Goal: Find specific page/section: Find specific page/section

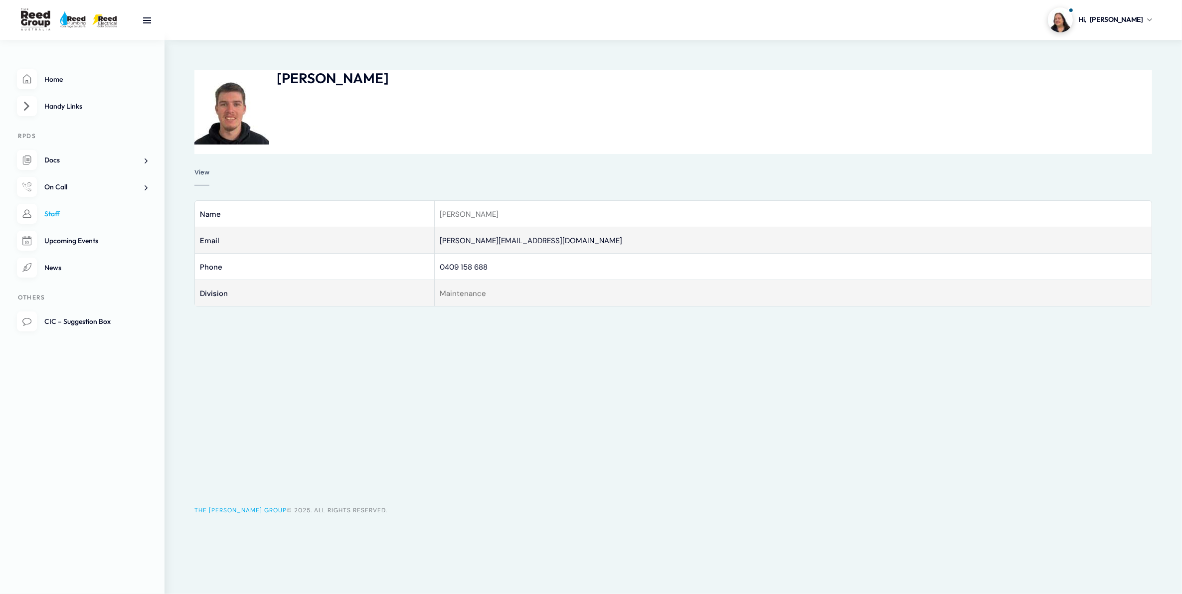
click at [81, 209] on link "Staff" at bounding box center [82, 214] width 131 height 20
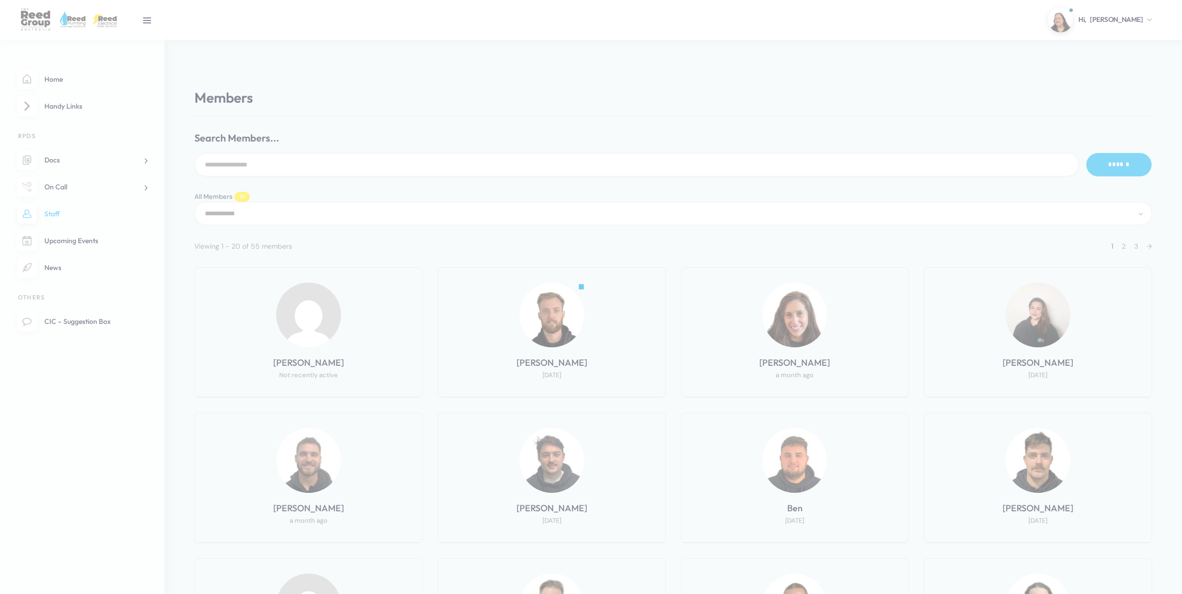
select select "**********"
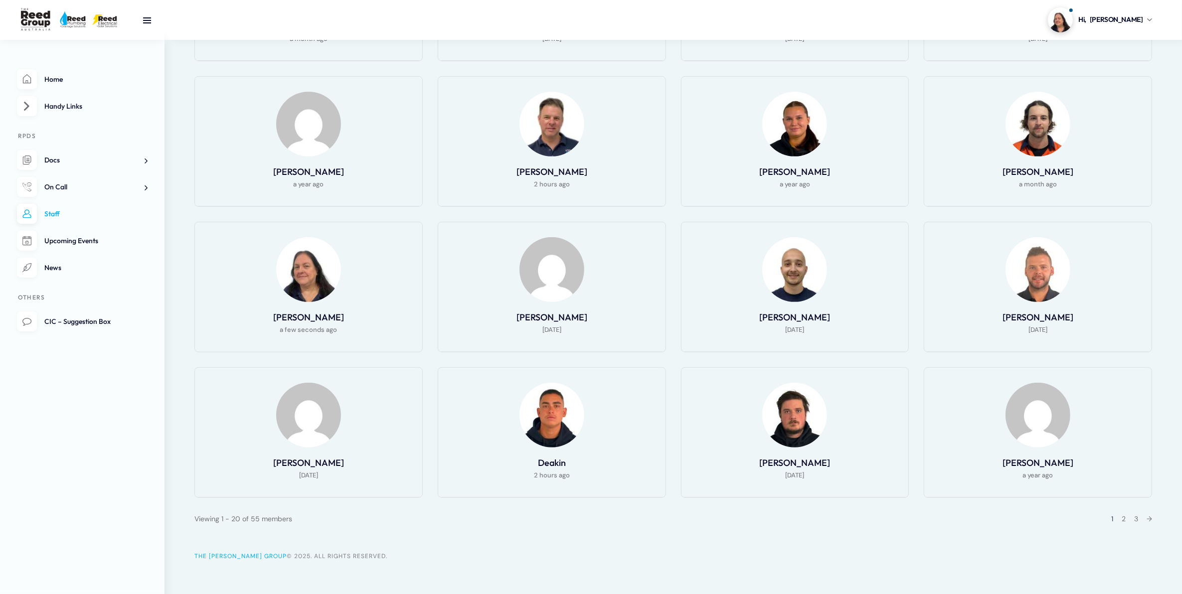
scroll to position [488, 0]
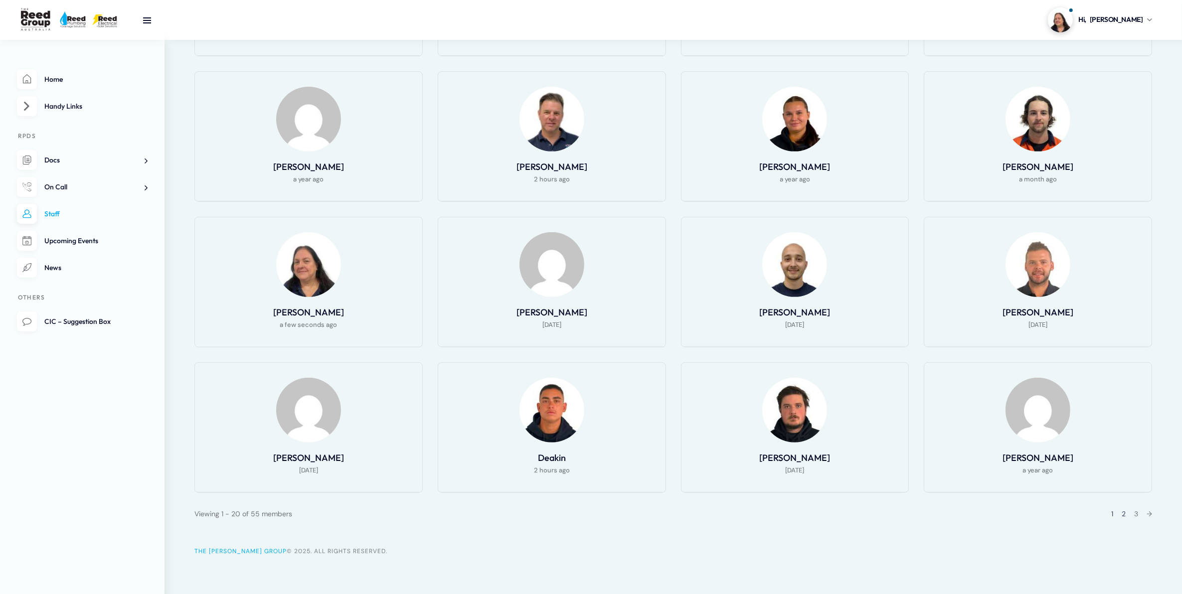
click at [1123, 510] on link "2" at bounding box center [1124, 513] width 4 height 9
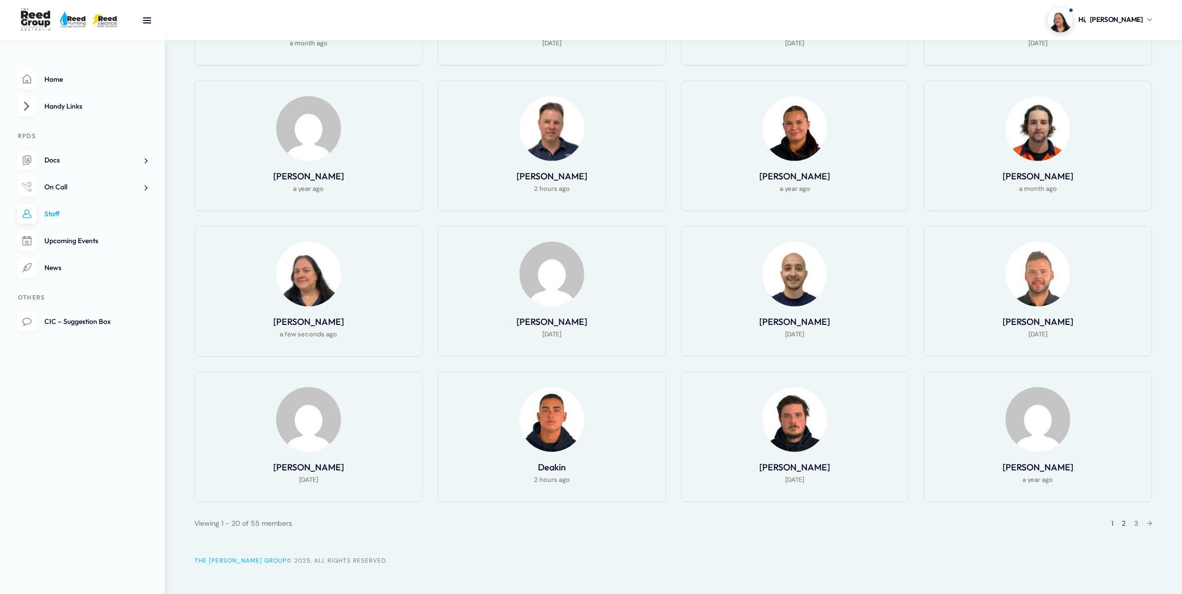
click at [1123, 510] on ul "[PERSON_NAME] Not recently active [PERSON_NAME] [DATE] [PERSON_NAME] a month ag…" at bounding box center [680, 154] width 973 height 728
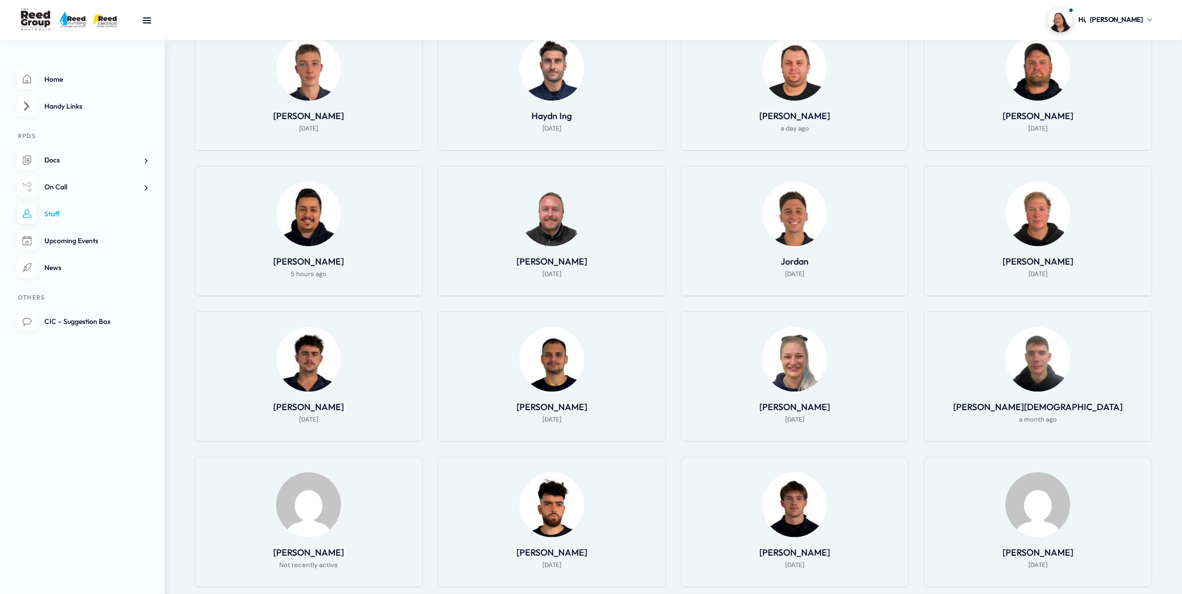
scroll to position [176, 0]
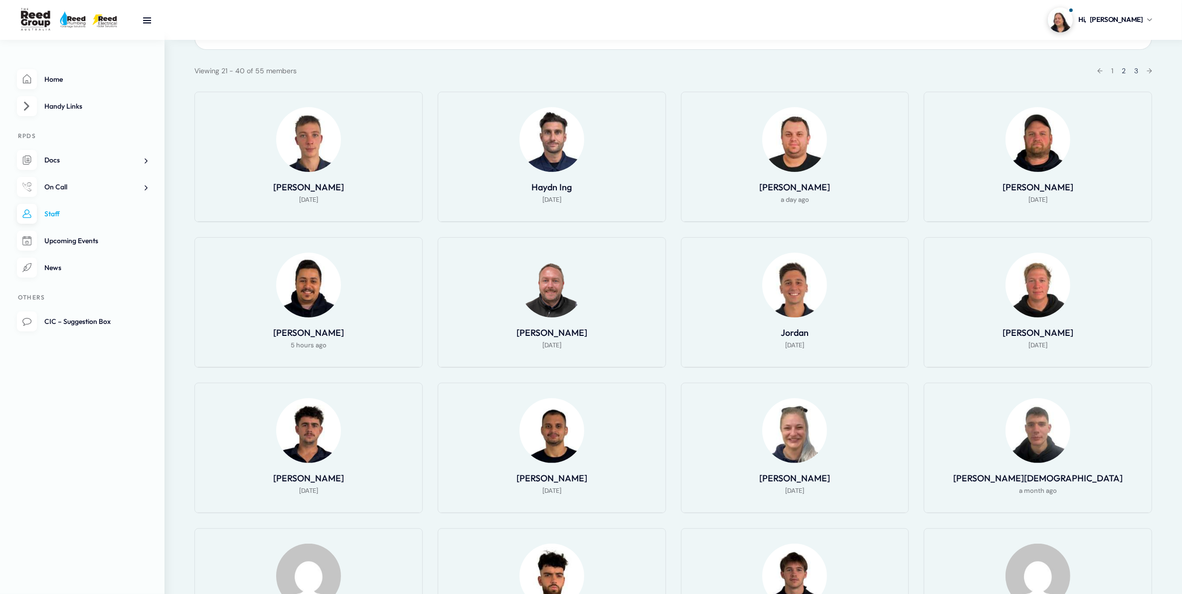
click at [1134, 70] on link "3" at bounding box center [1136, 70] width 4 height 9
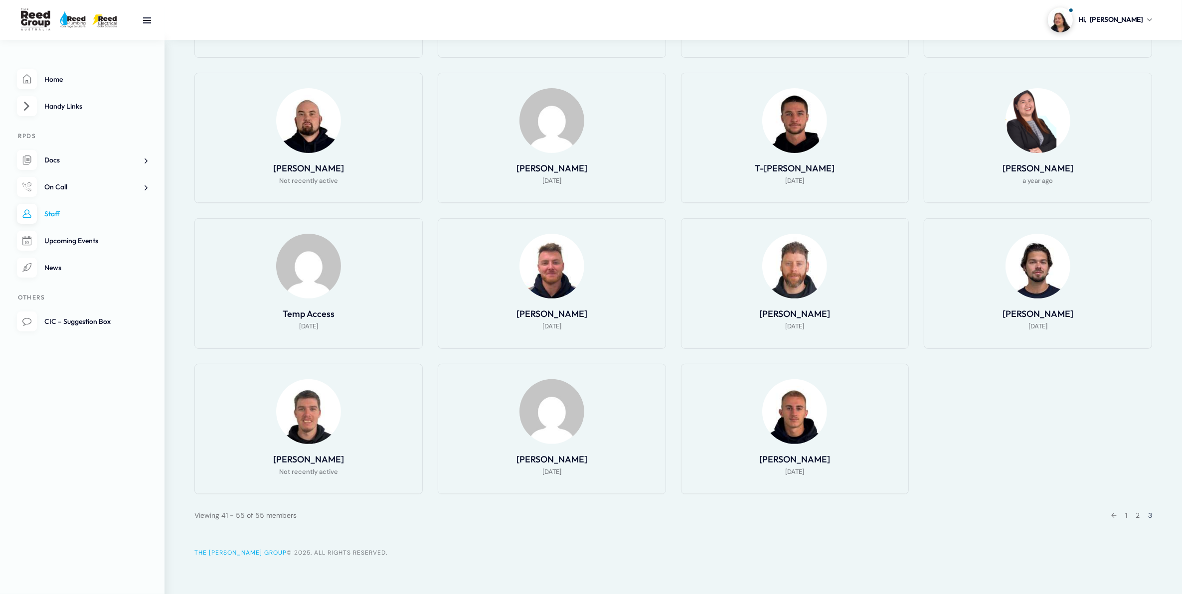
scroll to position [342, 0]
click at [1135, 517] on div "← 1 2 3" at bounding box center [1128, 514] width 47 height 12
click at [1137, 514] on link "2" at bounding box center [1138, 513] width 4 height 9
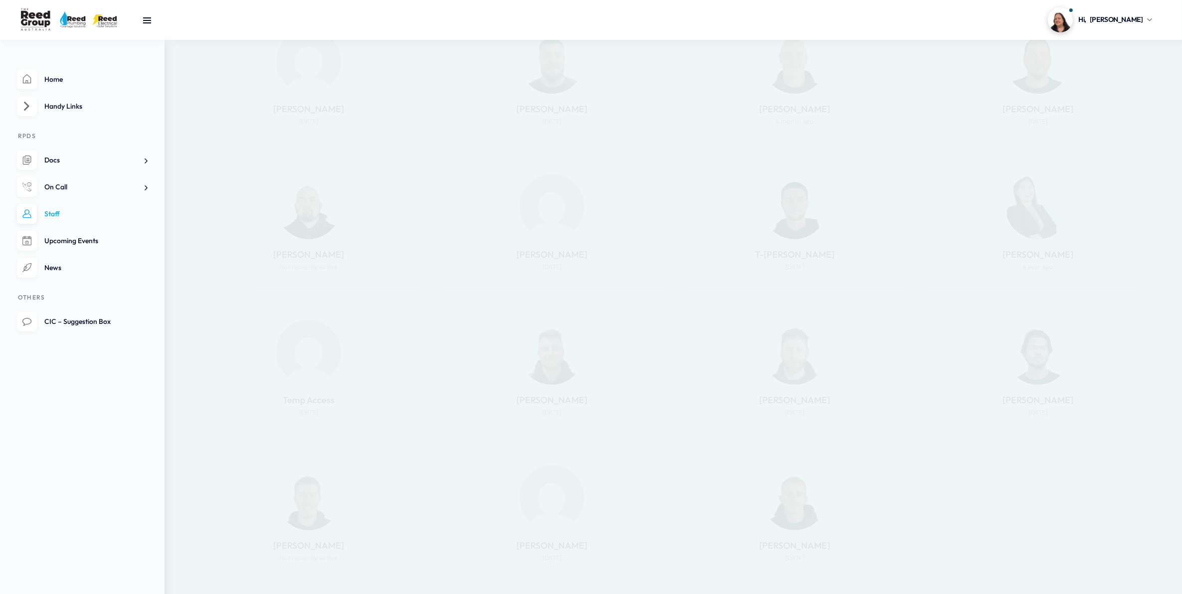
scroll to position [191, 0]
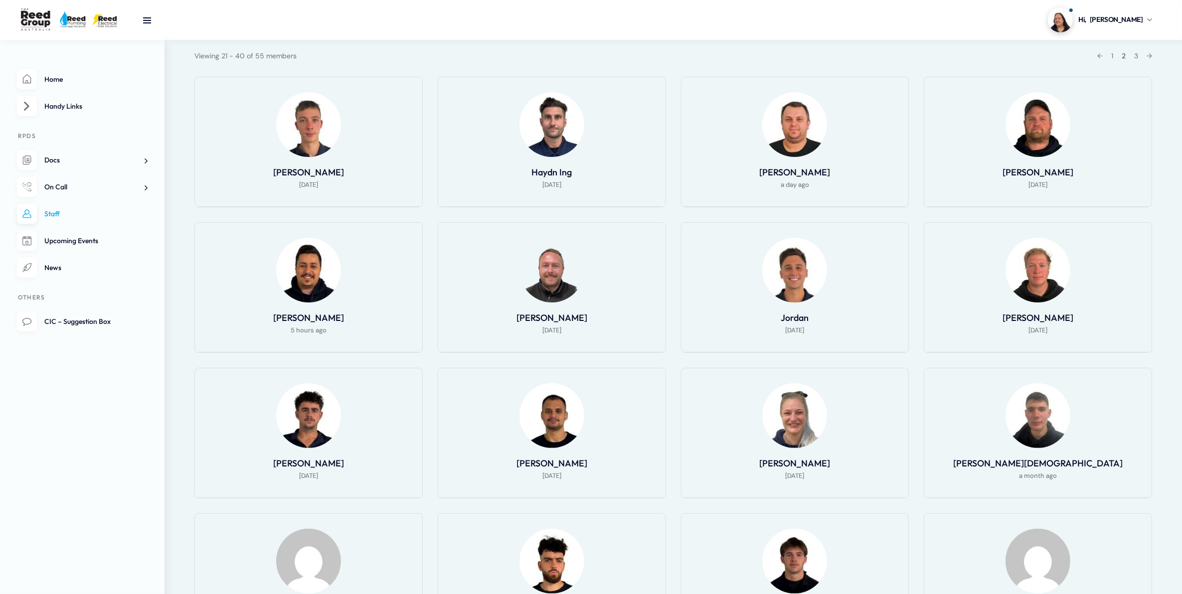
click at [323, 120] on img at bounding box center [308, 124] width 65 height 65
